Goal: Find specific page/section: Find specific page/section

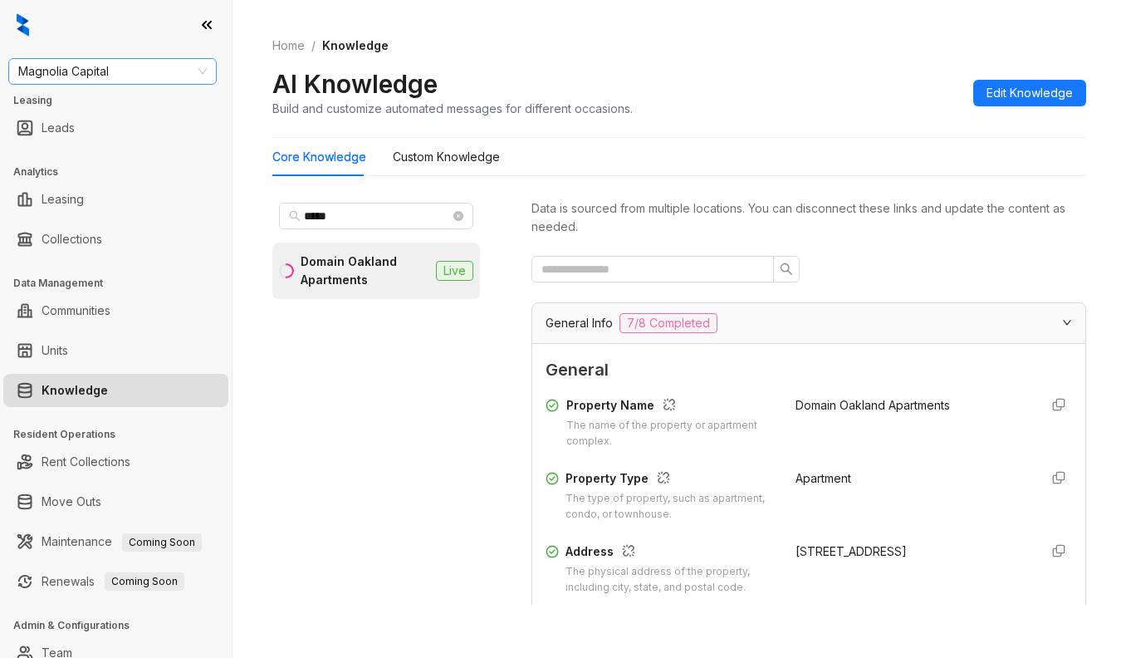
scroll to position [221, 0]
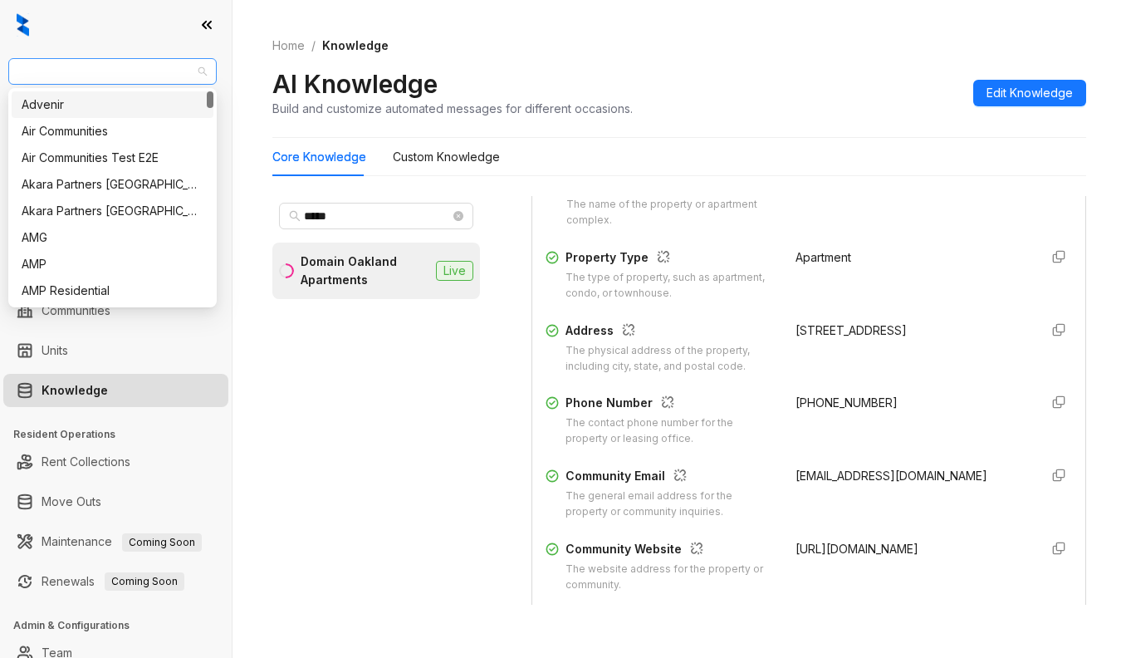
click at [128, 75] on span "Magnolia Capital" at bounding box center [112, 71] width 189 height 25
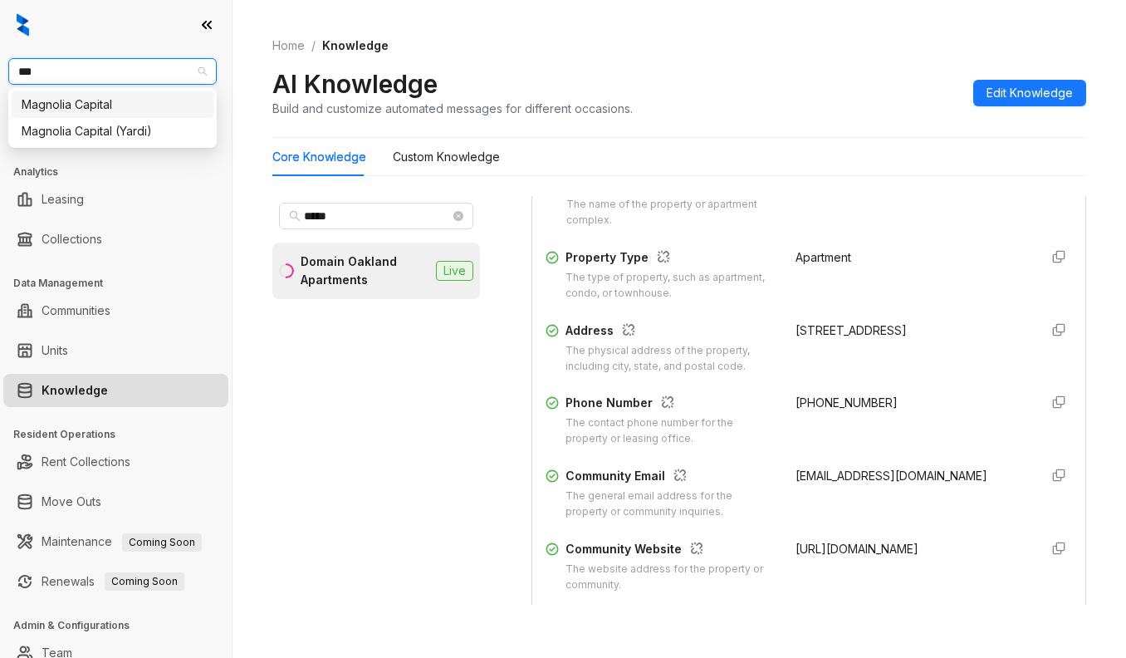
type input "****"
click at [91, 103] on div "Magnolia Capital" at bounding box center [113, 105] width 182 height 18
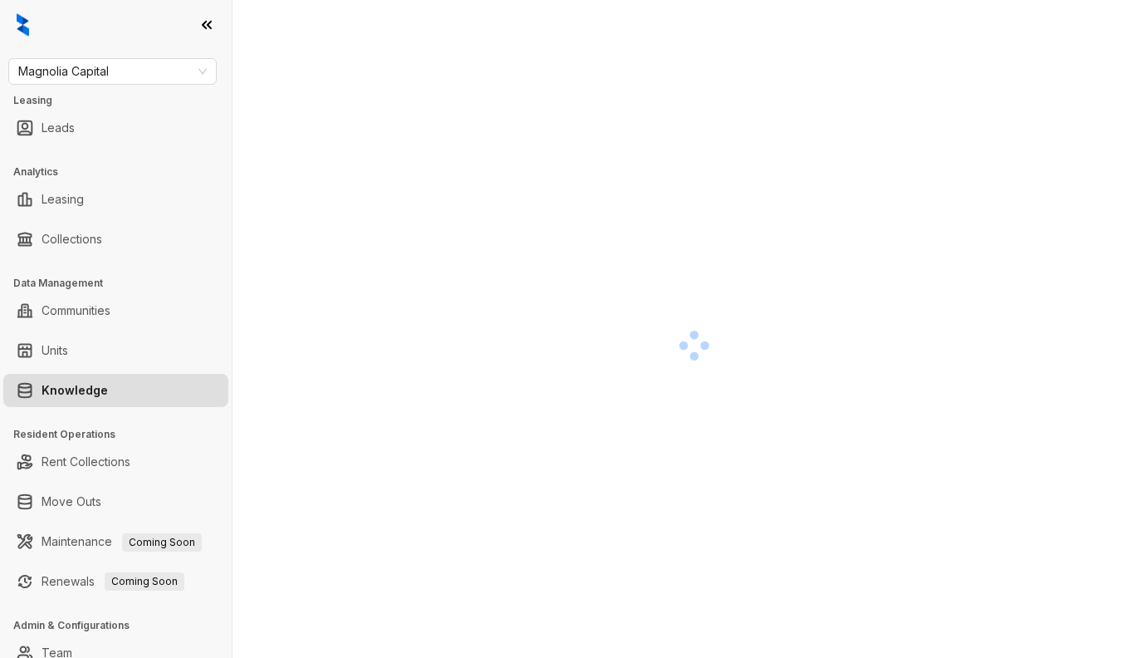
click at [356, 216] on div at bounding box center [694, 346] width 844 height 658
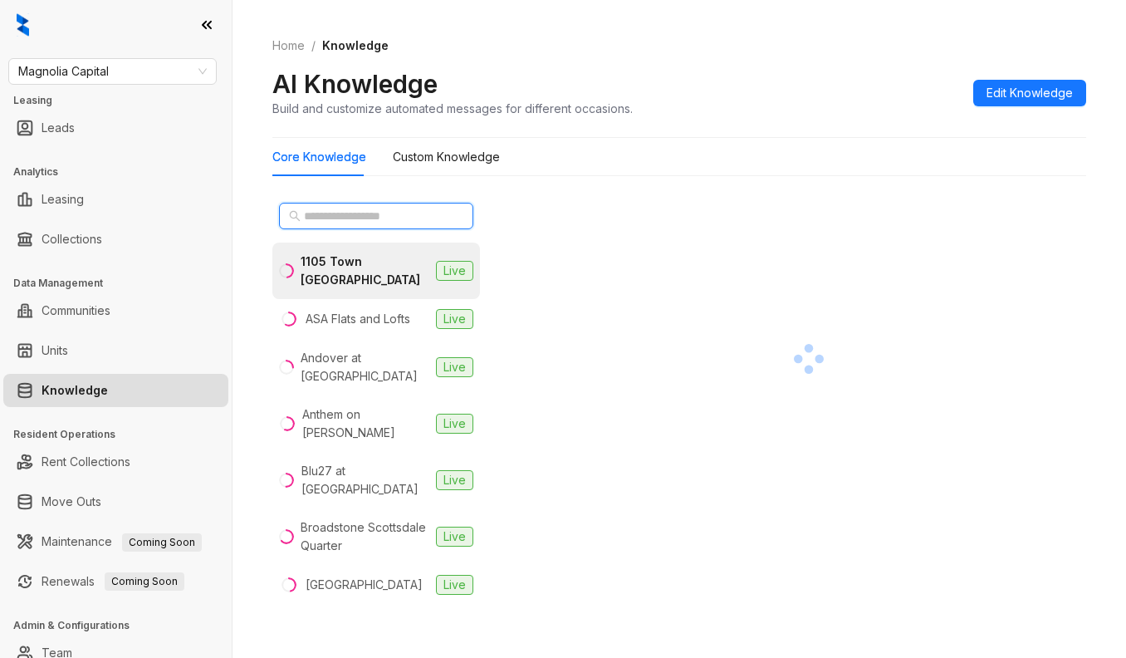
click at [356, 216] on input "text" at bounding box center [377, 216] width 146 height 18
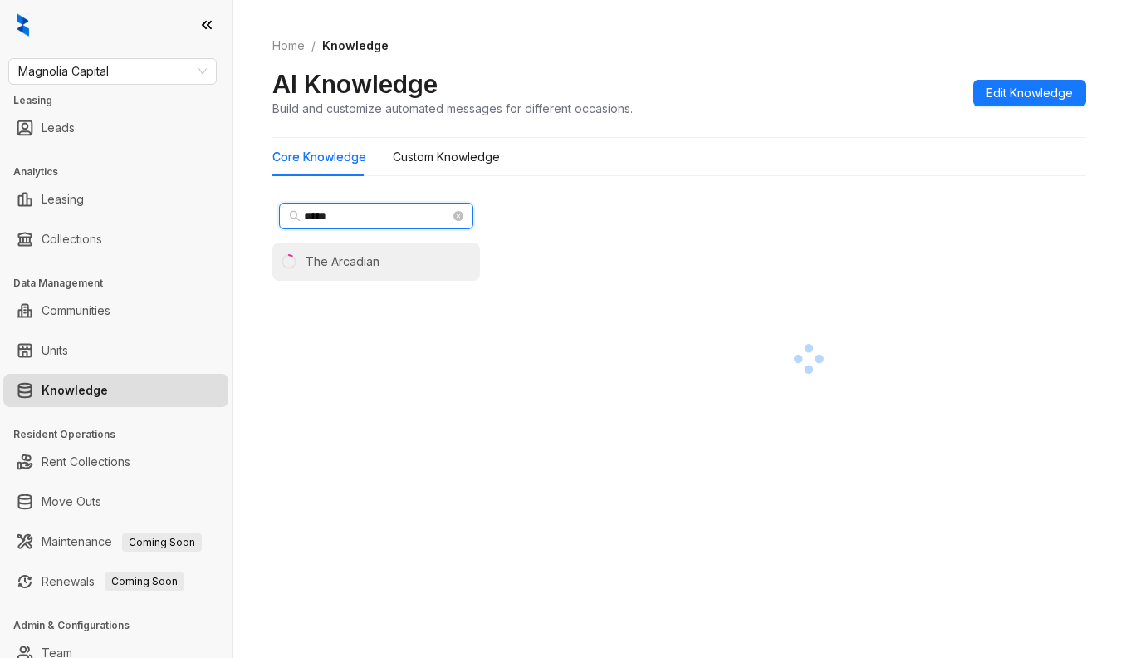
type input "*****"
click at [370, 257] on div "The Arcadian" at bounding box center [343, 262] width 74 height 18
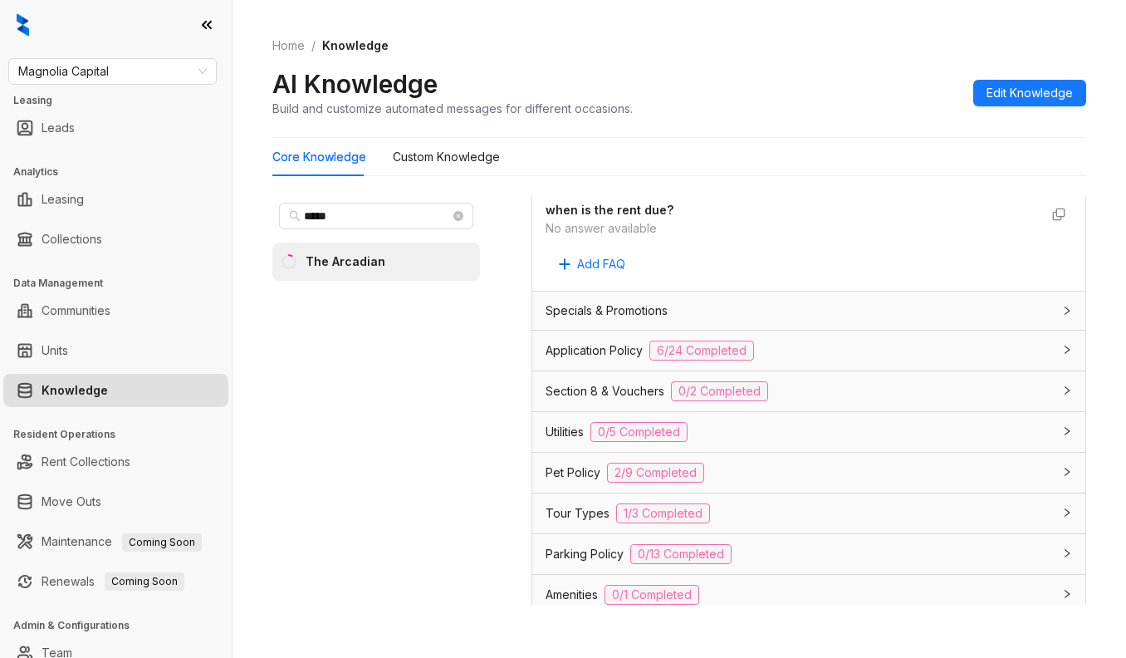
scroll to position [1107, 0]
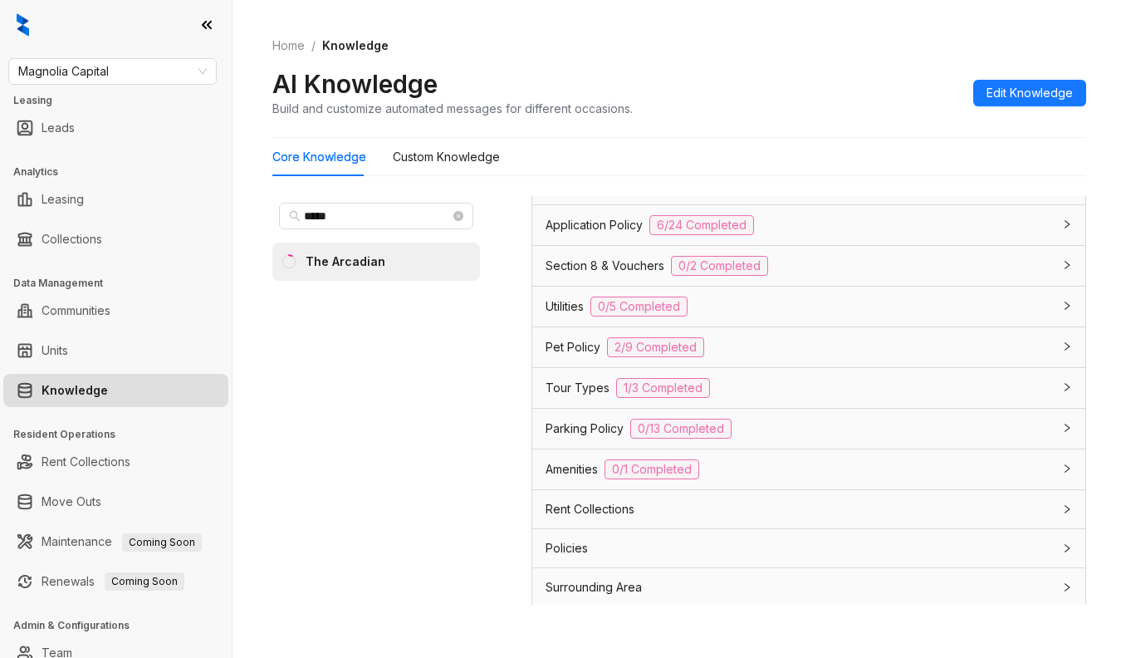
click at [786, 398] on div "Tour Types 1/3 Completed" at bounding box center [799, 388] width 507 height 20
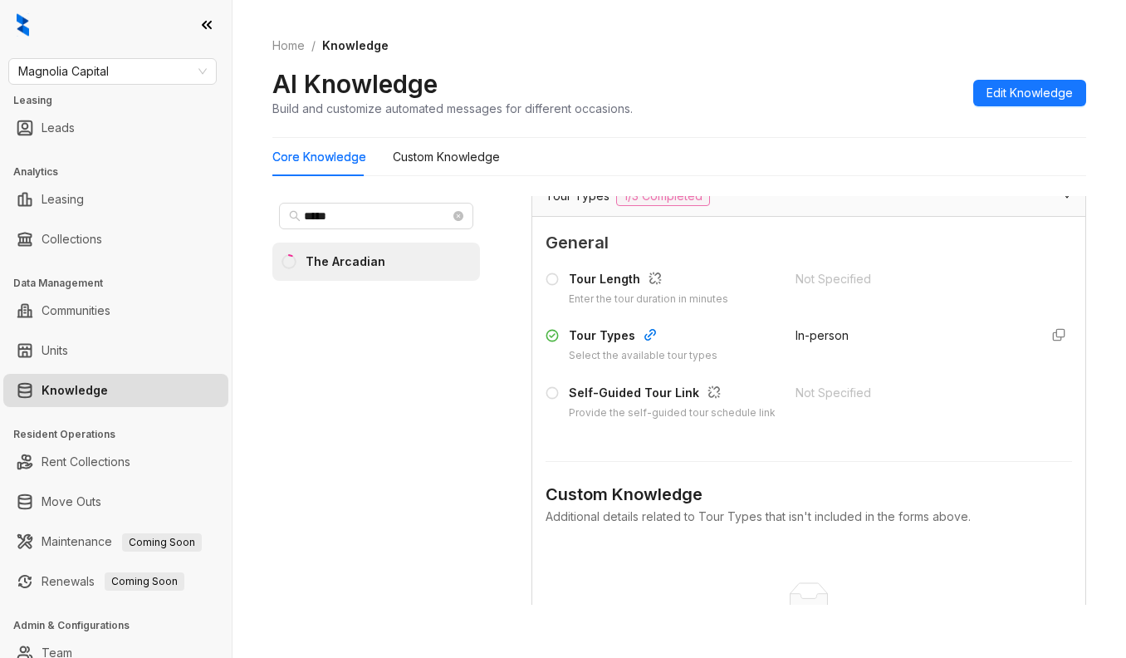
scroll to position [1329, 0]
